Goal: Task Accomplishment & Management: Use online tool/utility

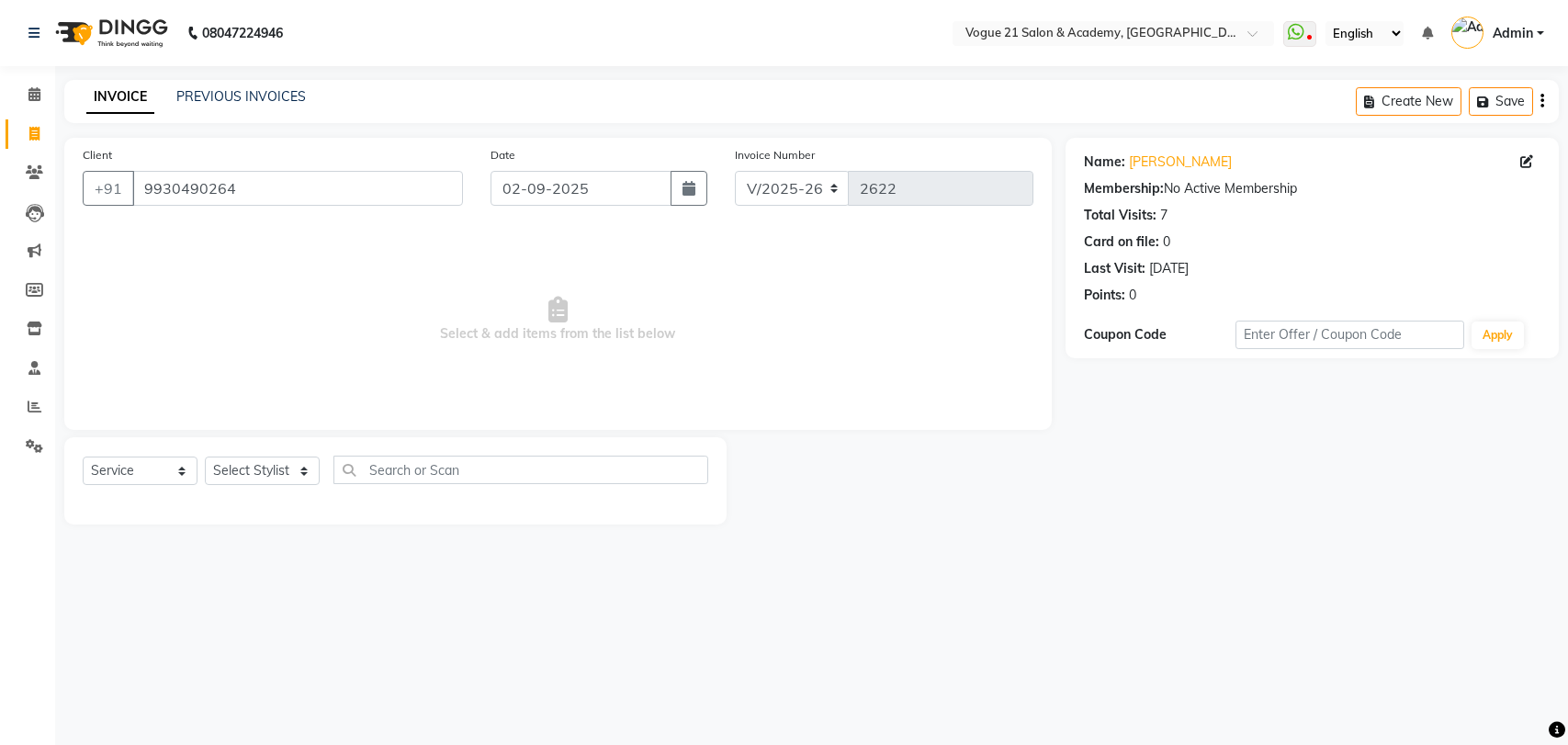
select select "4433"
select select "service"
click at [249, 462] on select "Select Stylist [PERSON_NAME] [PERSON_NAME] [PERSON_NAME] [PERSON_NAME] [PERSON_…" at bounding box center [262, 470] width 115 height 29
select select "40287"
click at [205, 456] on select "Select Stylist [PERSON_NAME] [PERSON_NAME] [PERSON_NAME] [PERSON_NAME] [PERSON_…" at bounding box center [262, 470] width 115 height 29
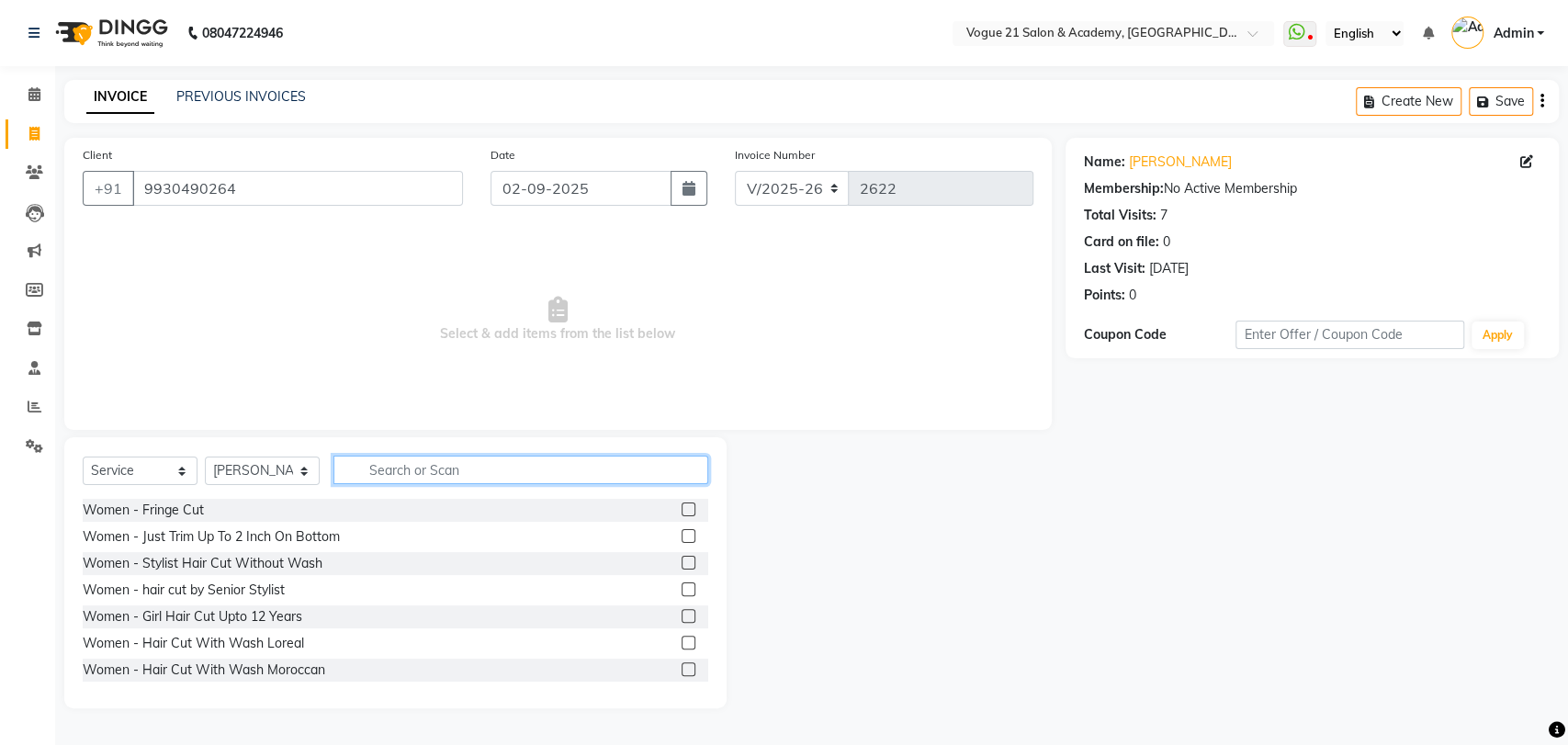
click at [445, 474] on input "text" at bounding box center [520, 469] width 375 height 29
type input "b"
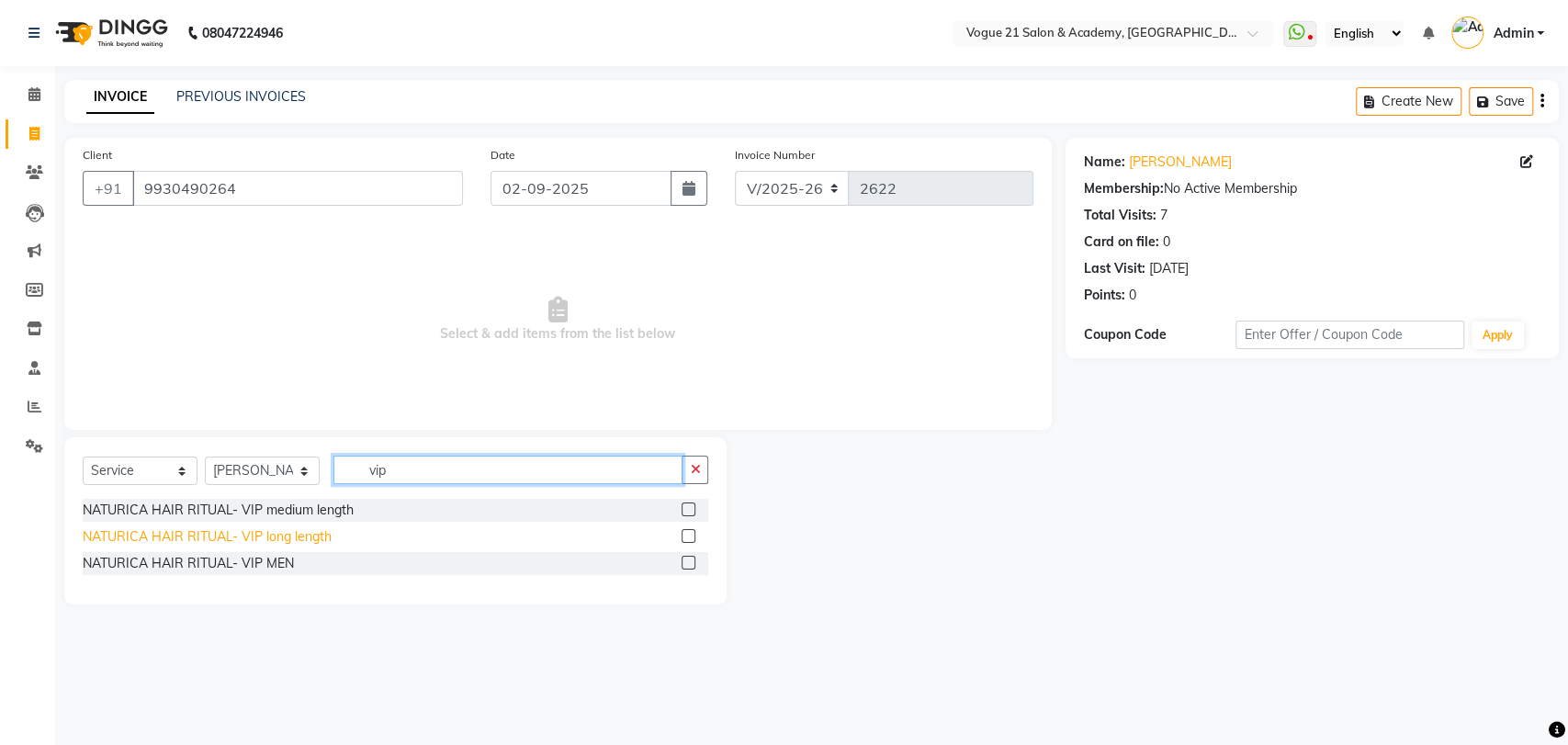
type input "vip"
click at [266, 537] on div "NATURICA HAIR RITUAL- VIP long length" at bounding box center [207, 537] width 249 height 20
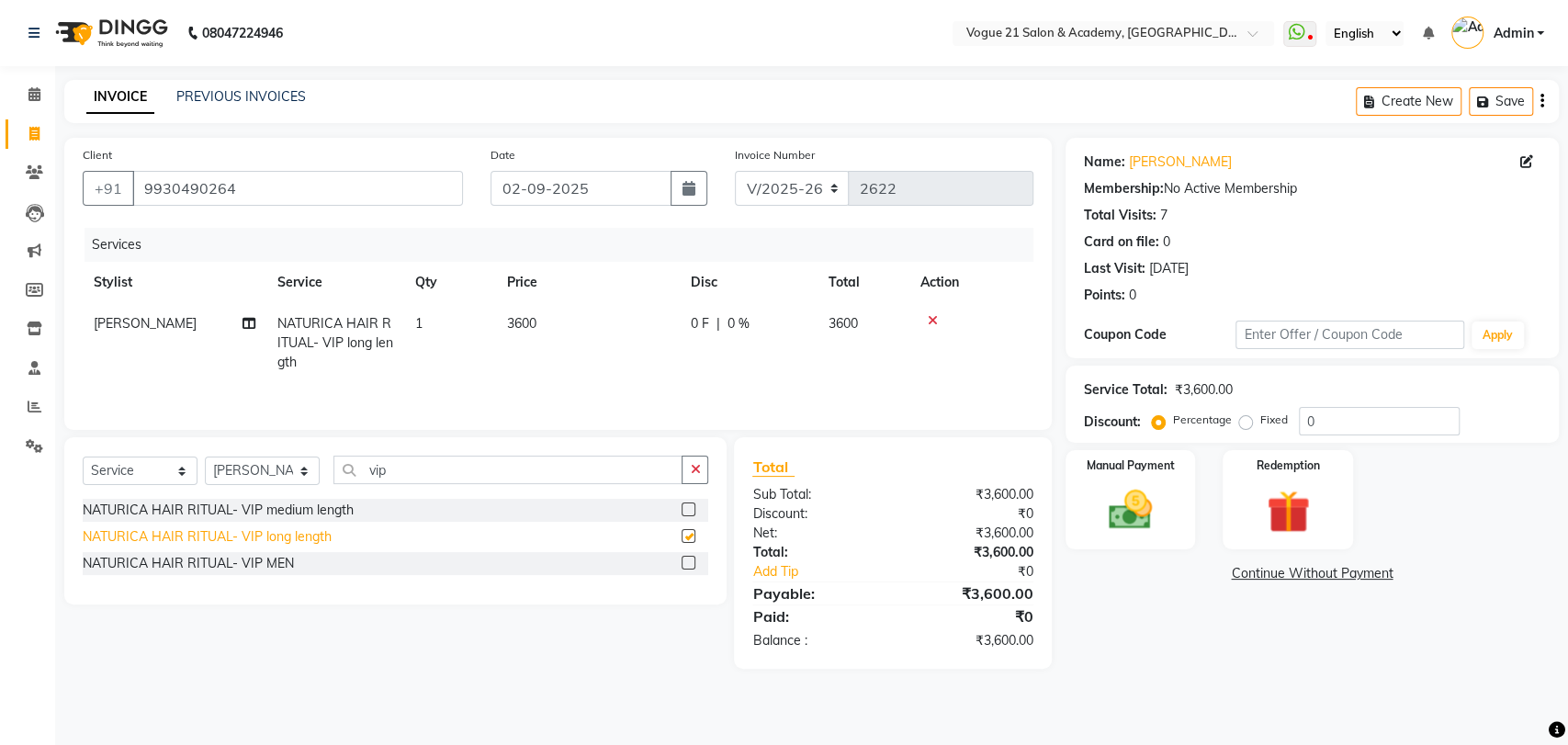
checkbox input "false"
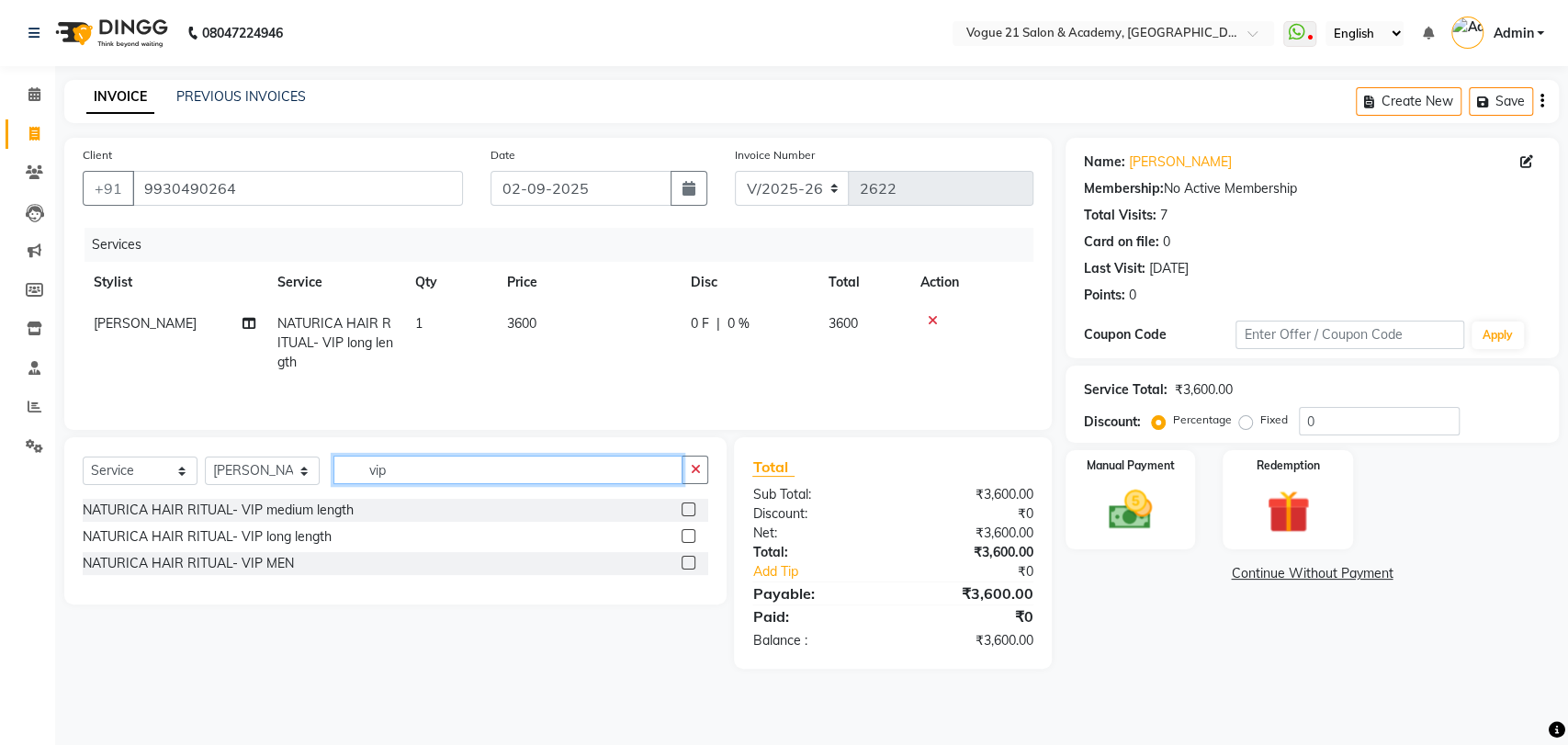
drag, startPoint x: 408, startPoint y: 475, endPoint x: 354, endPoint y: 475, distance: 54.0
click at [354, 475] on input "vip" at bounding box center [508, 469] width 349 height 29
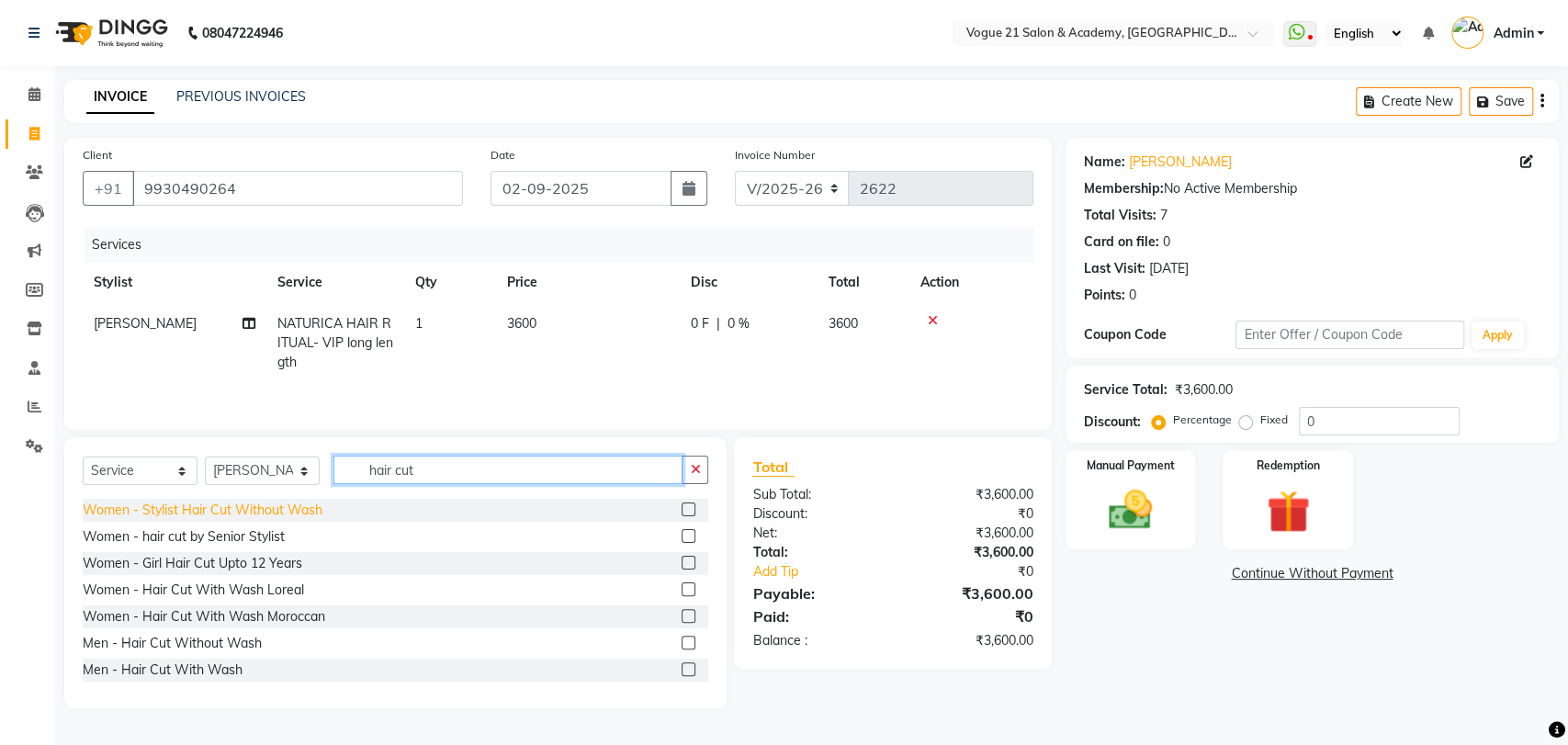
type input "hair cut"
click at [250, 520] on div "Women - Stylist Hair Cut Without Wash" at bounding box center [202, 510] width 239 height 20
checkbox input "false"
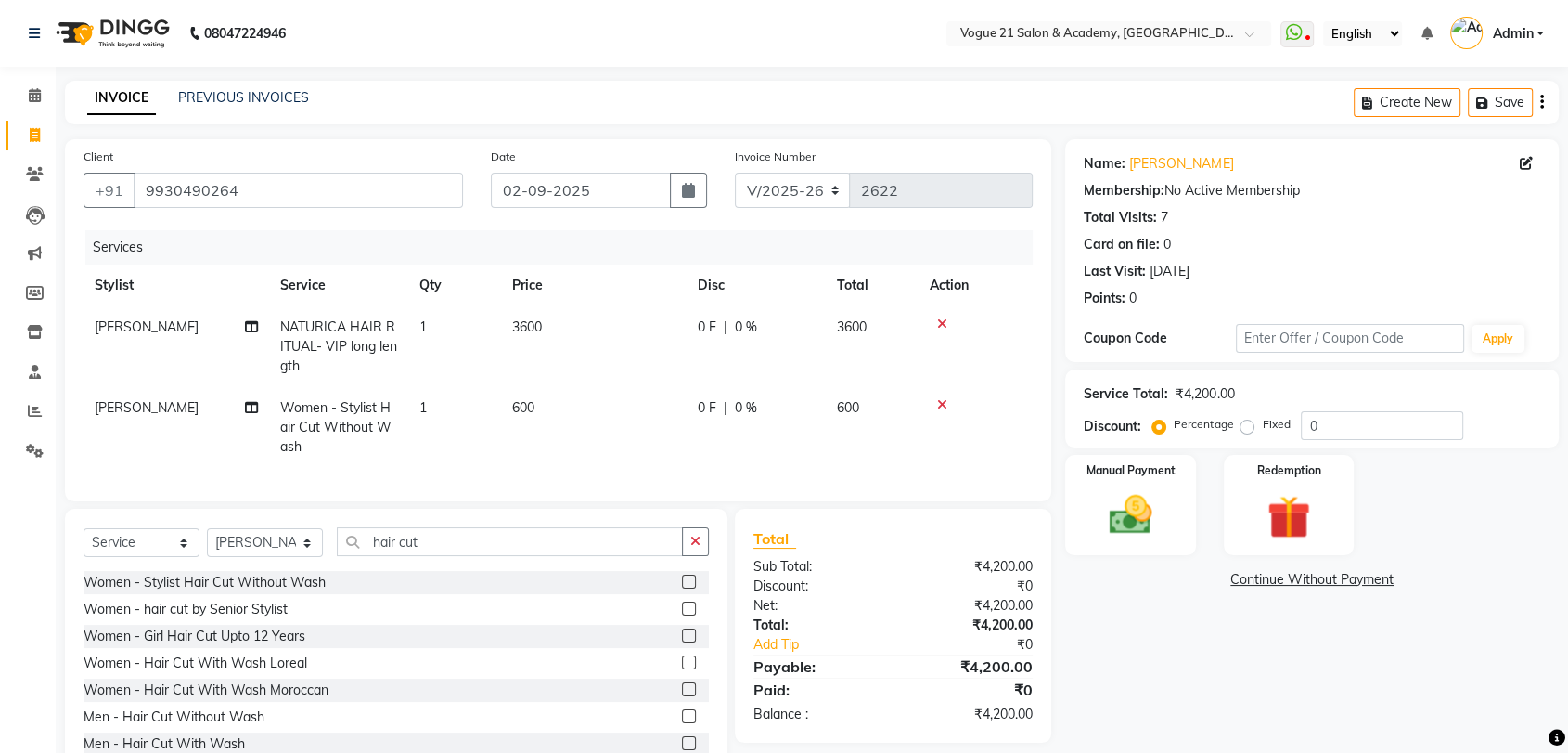
scroll to position [74, 0]
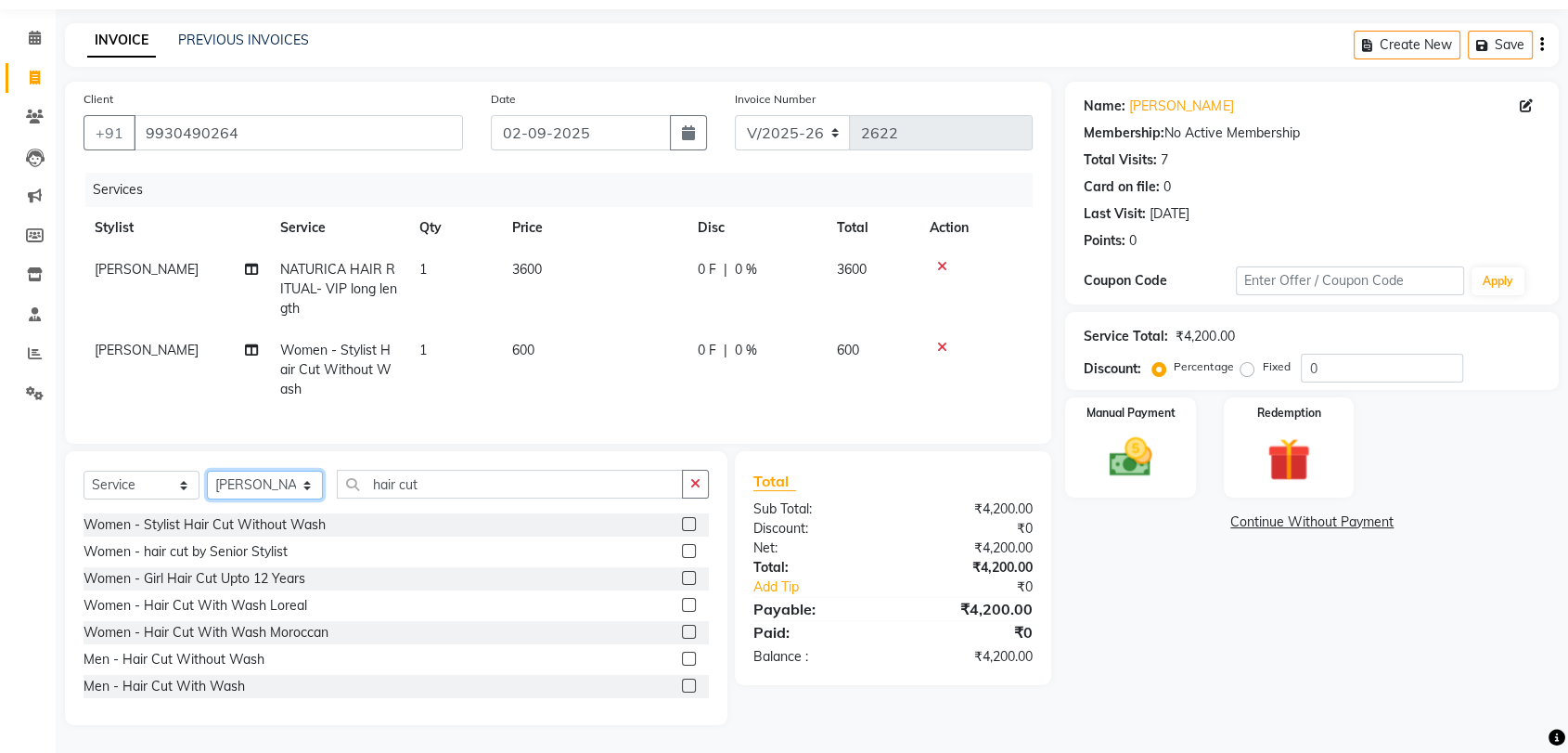
click at [220, 495] on select "Select Stylist [PERSON_NAME] [PERSON_NAME] [PERSON_NAME] [PERSON_NAME] [PERSON_…" at bounding box center [265, 485] width 116 height 29
select select "66614"
click at [207, 471] on select "Select Stylist [PERSON_NAME] [PERSON_NAME] [PERSON_NAME] [PERSON_NAME] [PERSON_…" at bounding box center [265, 485] width 116 height 29
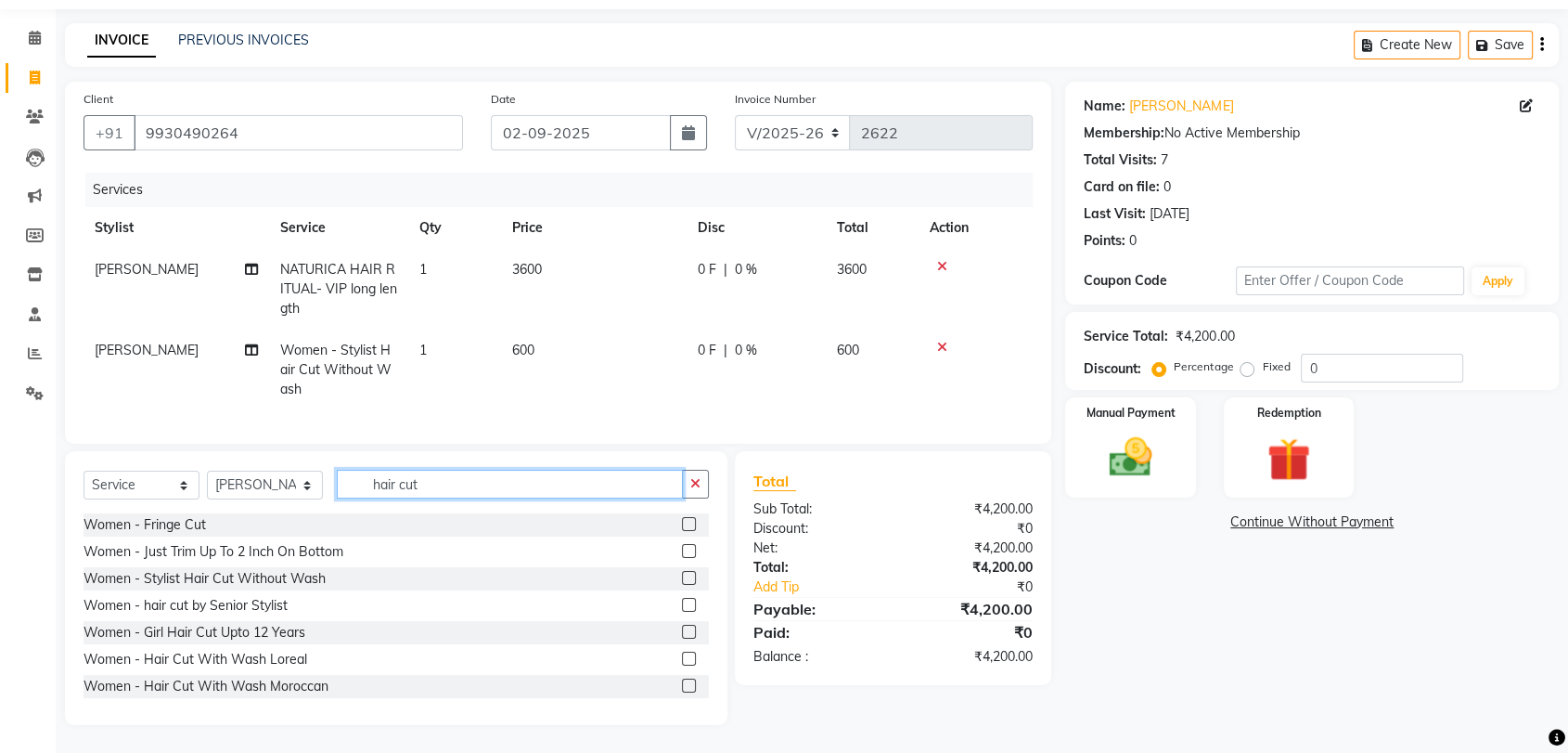
drag, startPoint x: 429, startPoint y: 474, endPoint x: 321, endPoint y: 485, distance: 108.6
click at [321, 485] on div "Select Service Product Membership Package Voucher Prepaid Gift Card Select Styl…" at bounding box center [396, 492] width 625 height 44
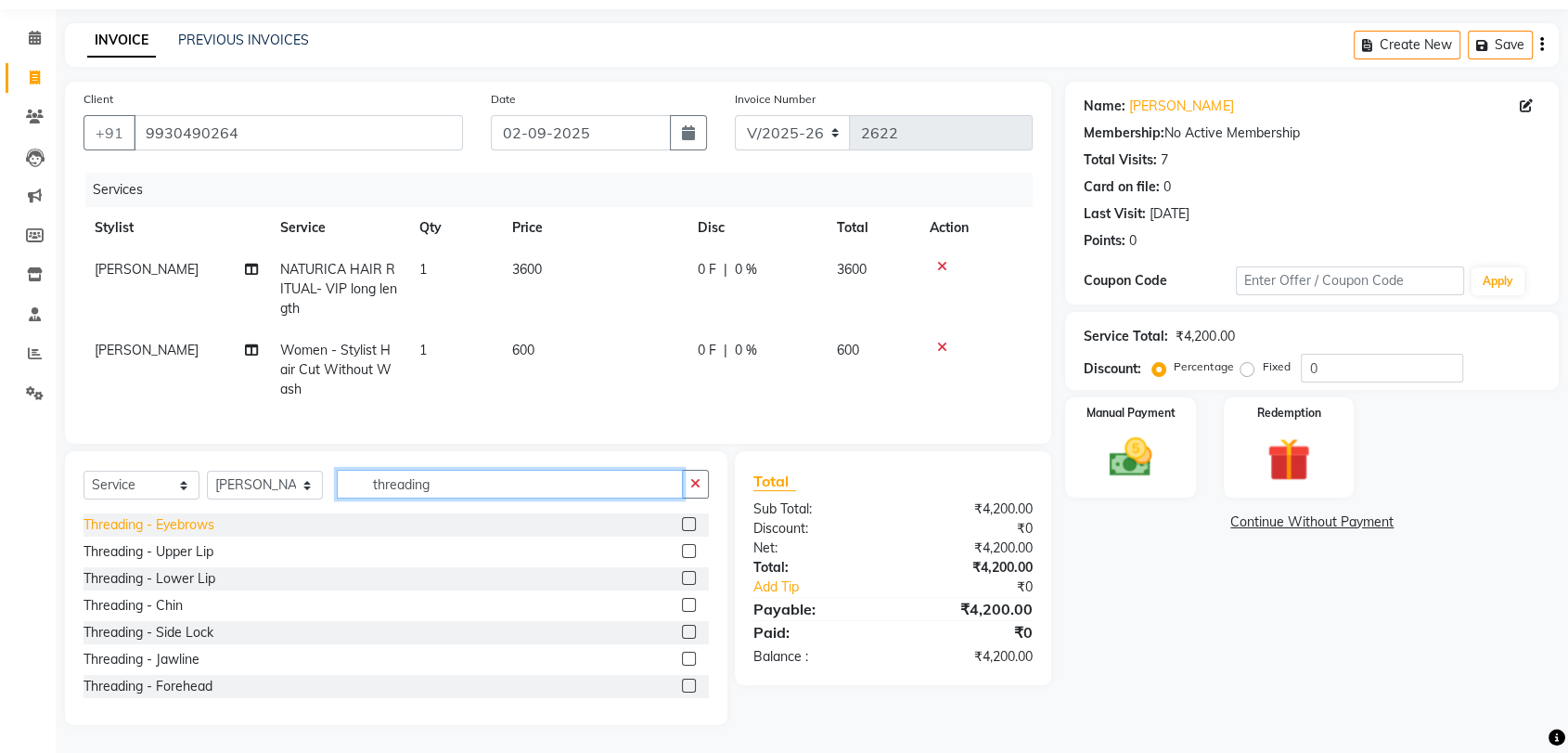
type input "threading"
click at [162, 526] on div "Threading - Eyebrows" at bounding box center [148, 525] width 130 height 20
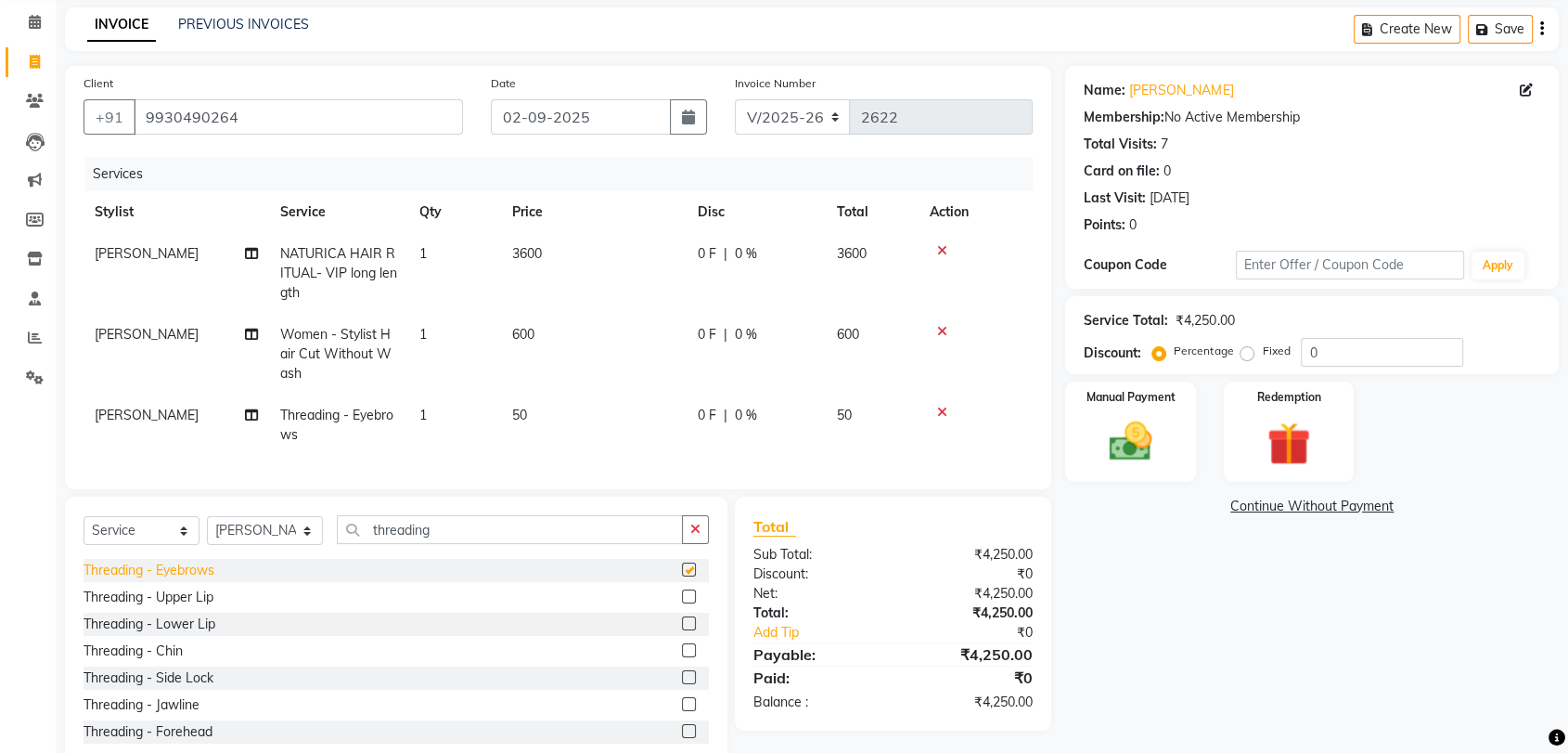
checkbox input "false"
click at [170, 742] on div "Threading - Forehead" at bounding box center [148, 732] width 129 height 20
checkbox input "false"
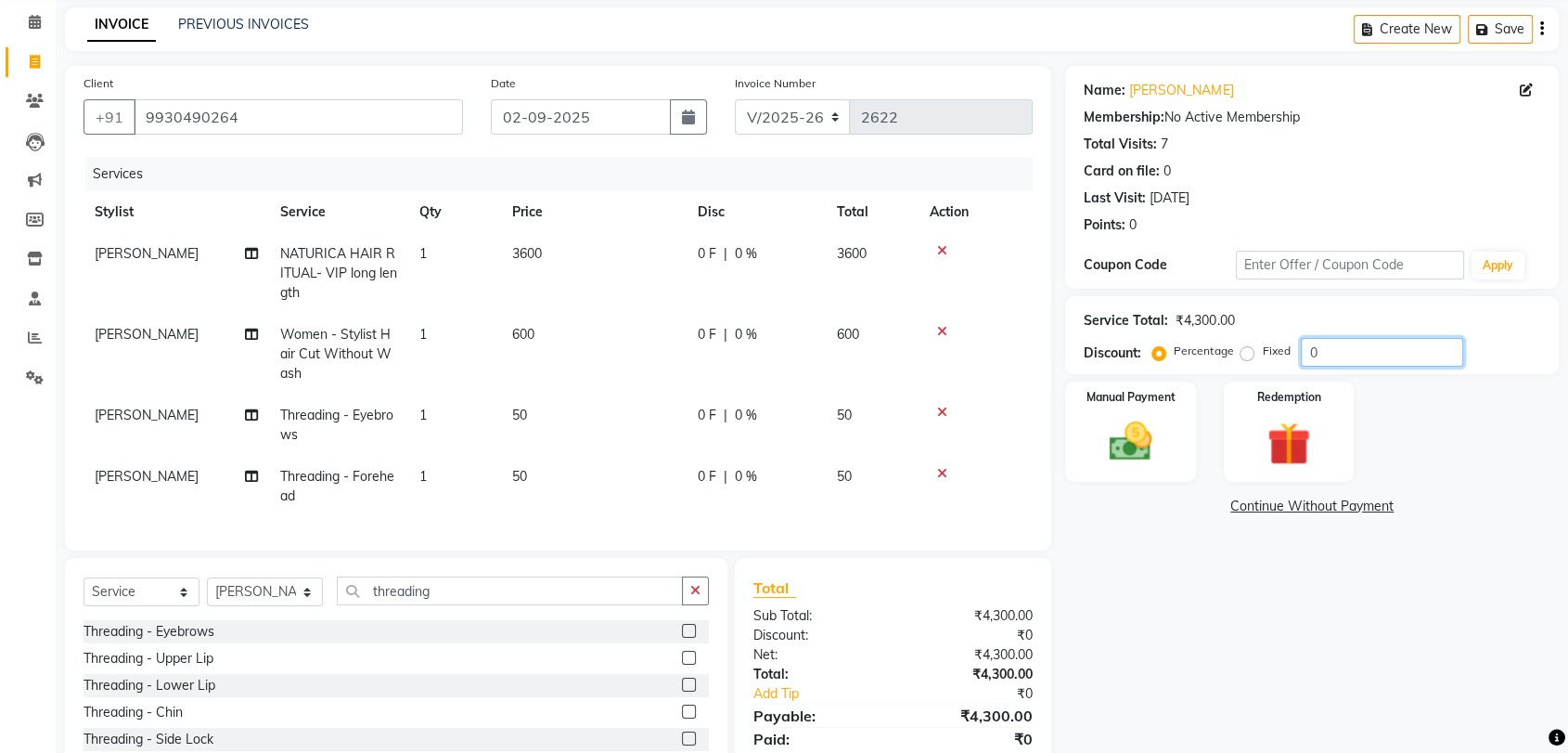
click at [1353, 353] on input "0" at bounding box center [1382, 352] width 162 height 29
type input "20"
click at [1138, 427] on img at bounding box center [1130, 442] width 73 height 52
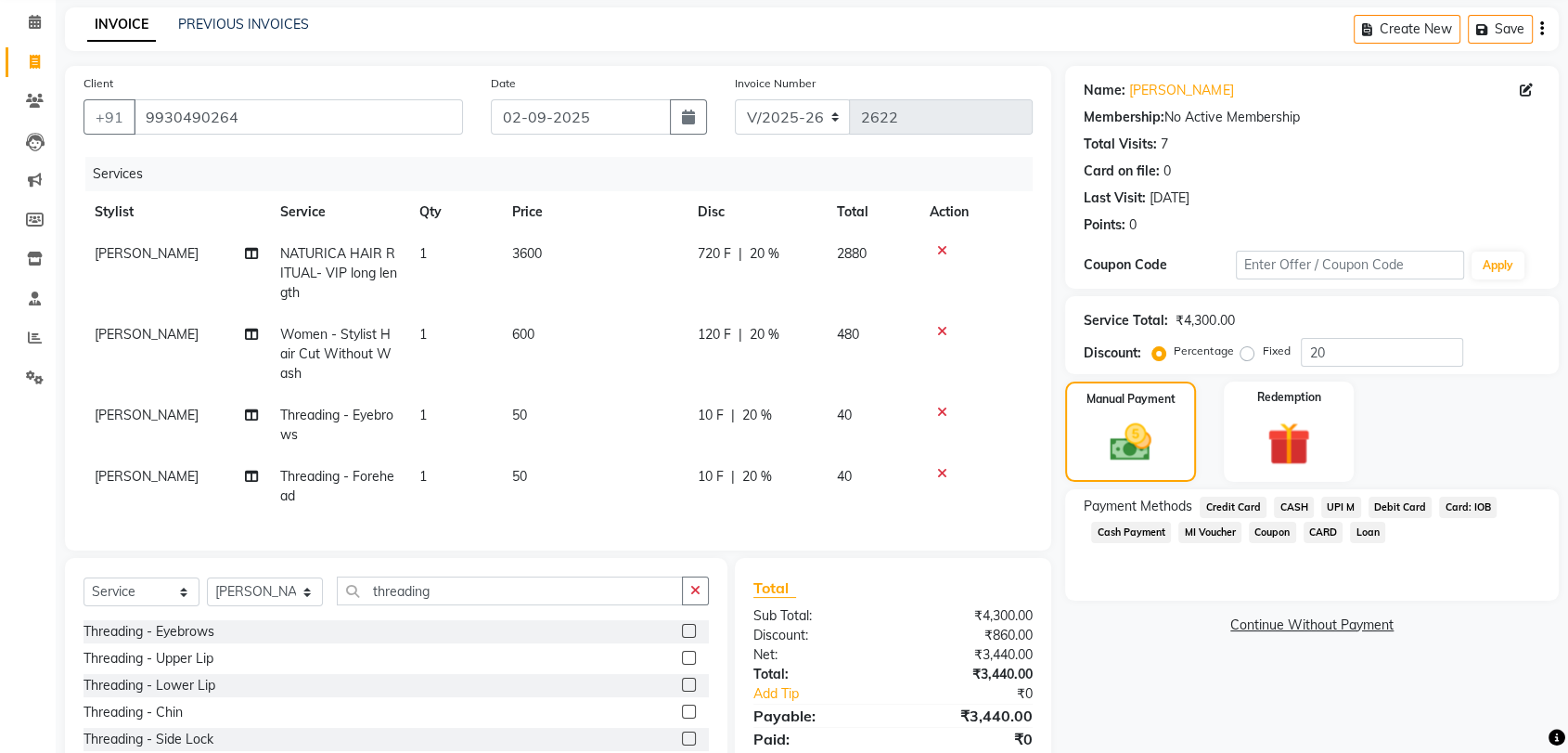
click at [1334, 511] on span "UPI M" at bounding box center [1341, 507] width 40 height 21
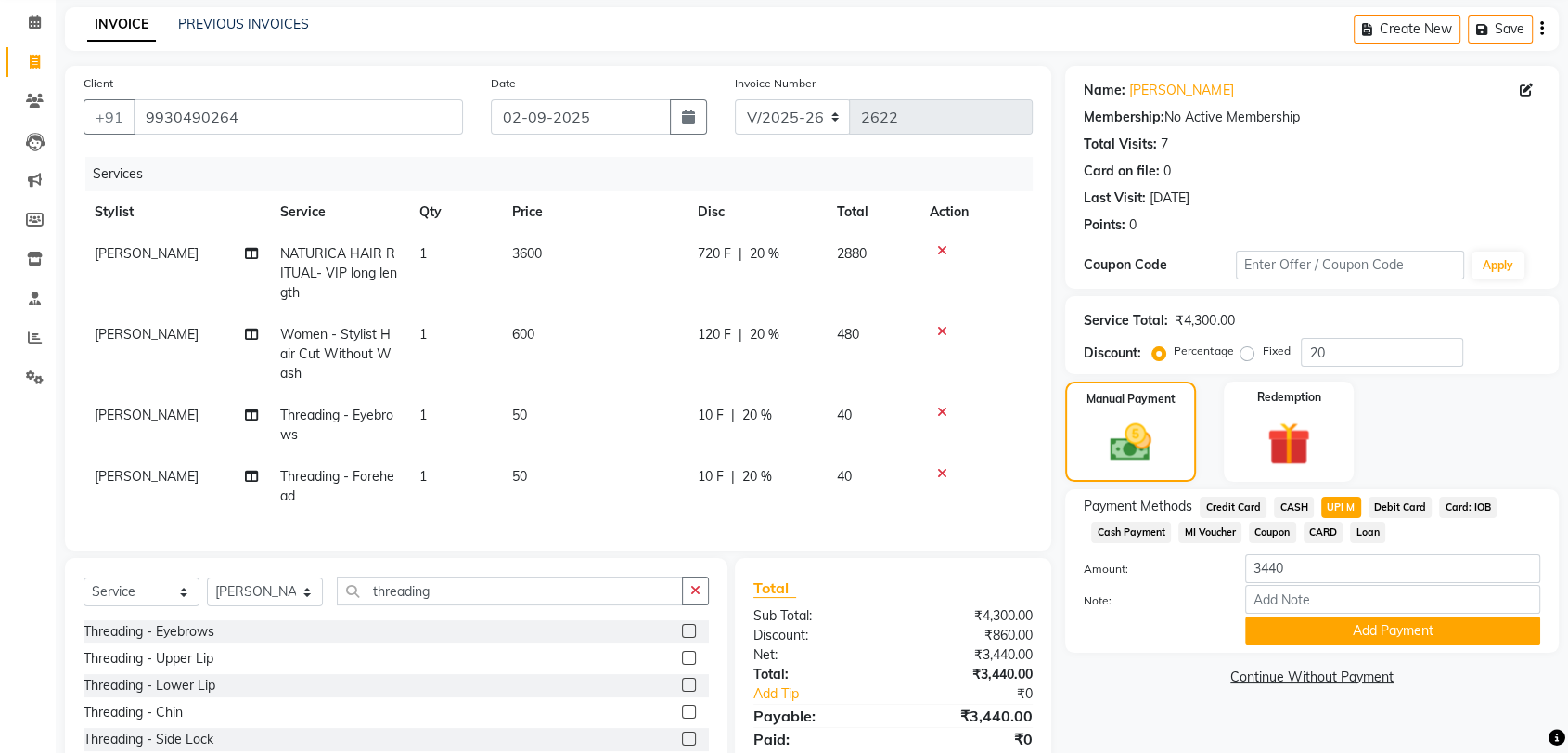
scroll to position [195, 0]
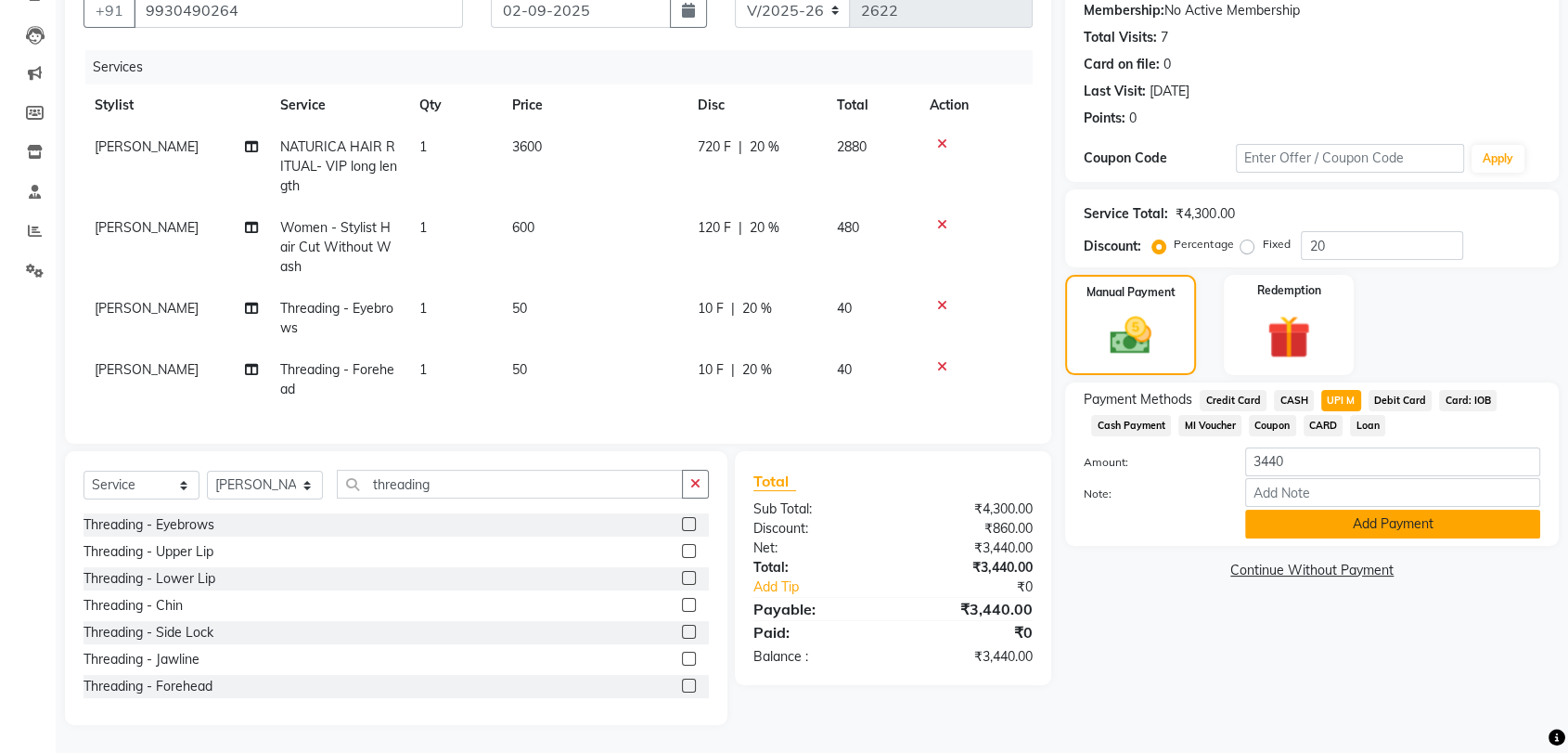
click at [1386, 515] on button "Add Payment" at bounding box center [1393, 524] width 295 height 29
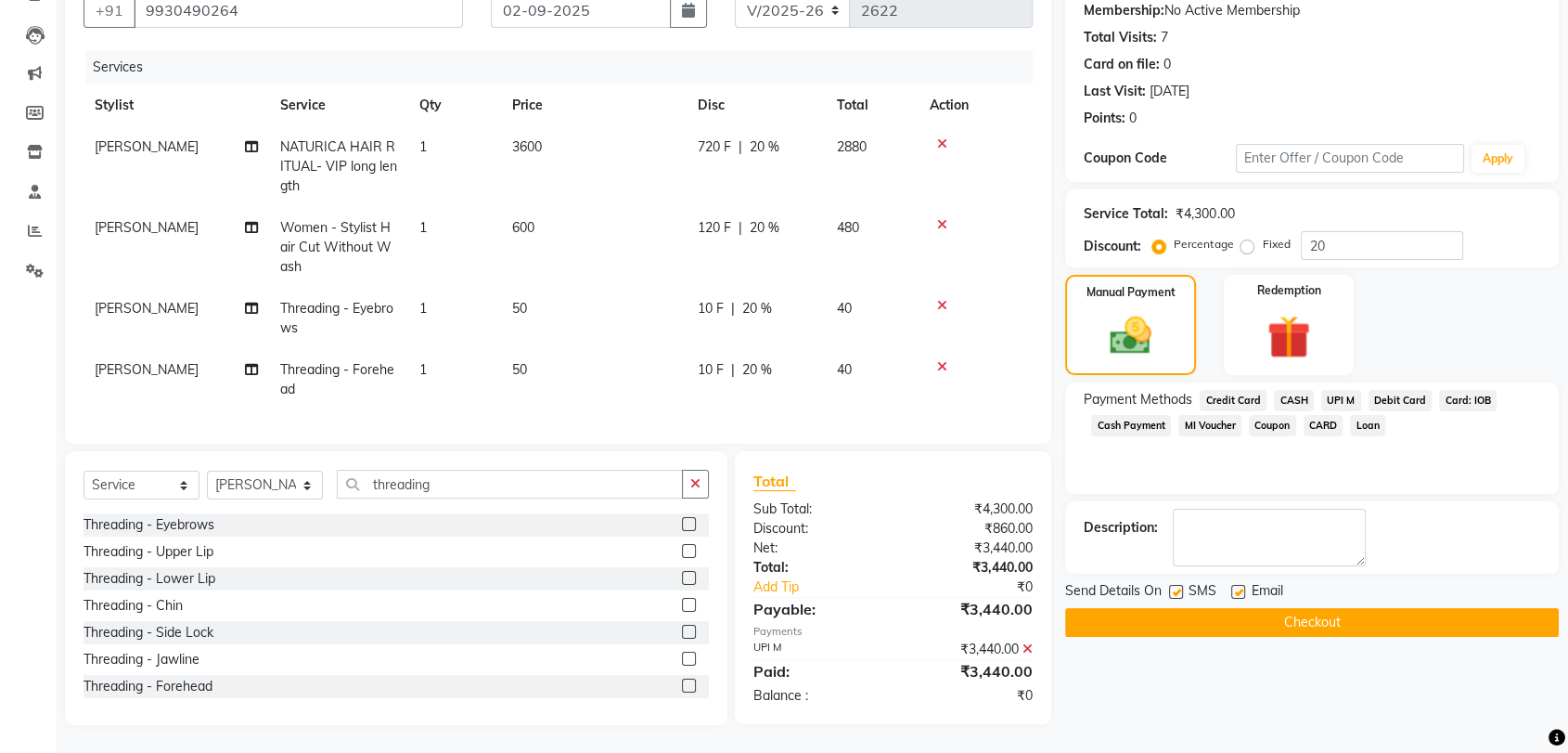
click at [1387, 611] on button "Checkout" at bounding box center [1312, 622] width 494 height 29
